Goal: Information Seeking & Learning: Learn about a topic

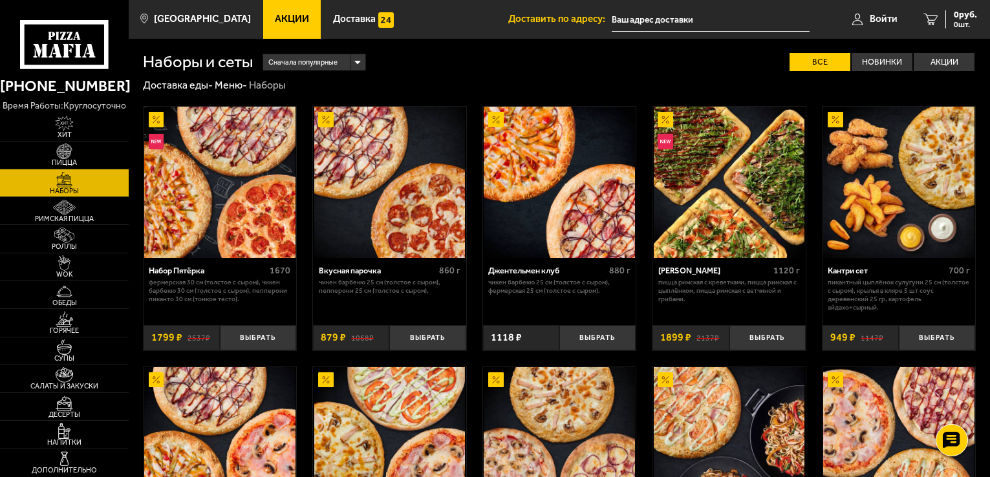
scroll to position [736, 0]
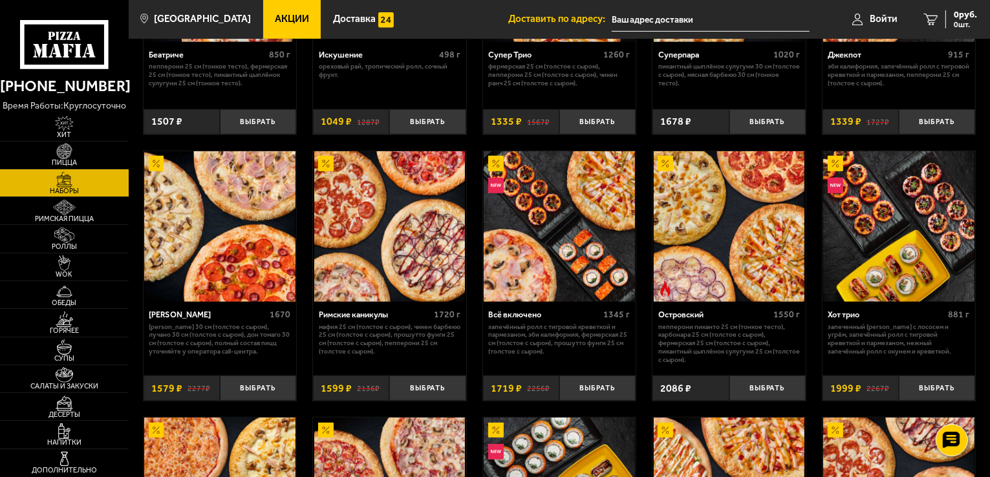
click at [279, 21] on span "Акции" at bounding box center [292, 19] width 34 height 10
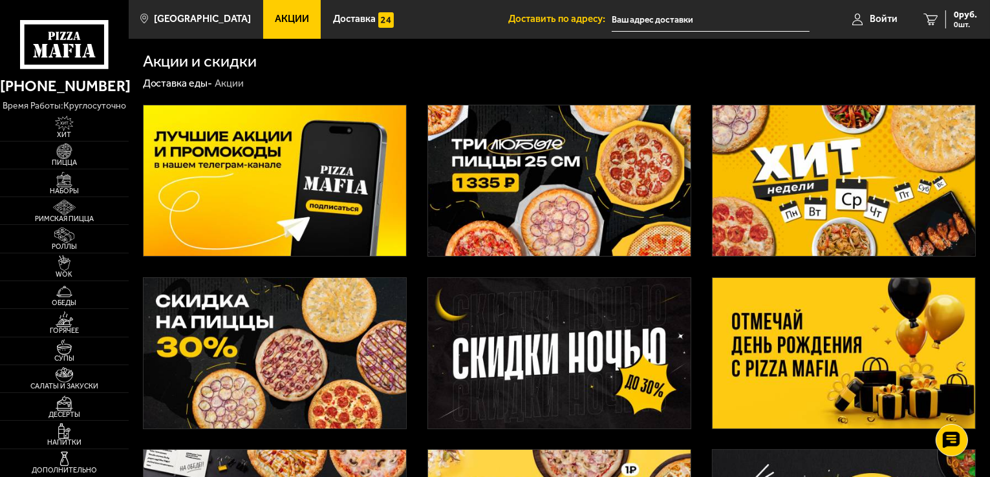
click at [857, 337] on img at bounding box center [843, 353] width 262 height 151
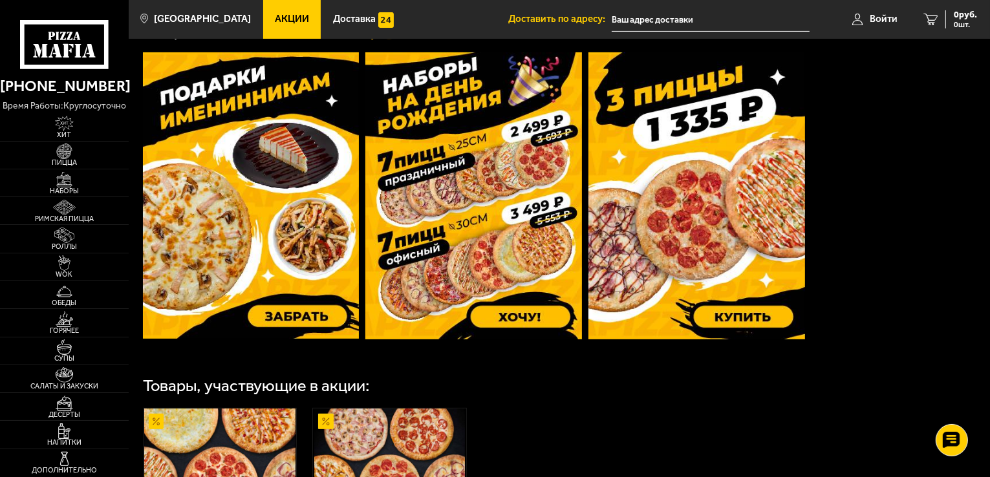
scroll to position [393, 0]
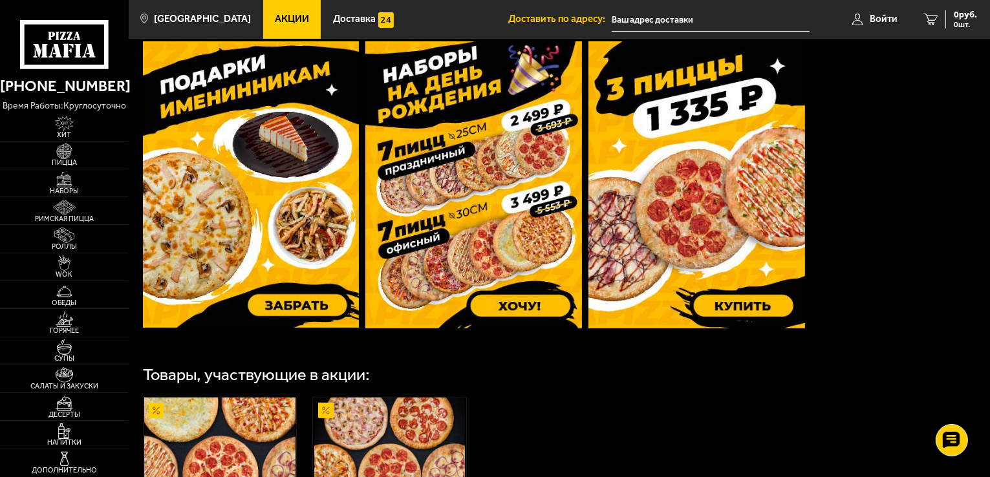
click at [309, 197] on img at bounding box center [251, 184] width 217 height 286
